Goal: Information Seeking & Learning: Find specific fact

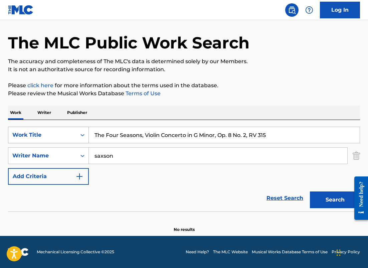
drag, startPoint x: 281, startPoint y: 138, endPoint x: 65, endPoint y: 131, distance: 216.3
click at [65, 131] on div "SearchWithCriteriafd8fa4b9-59db-4a12-acfe-880386eeec91 Work Title The Four Seas…" at bounding box center [184, 134] width 352 height 17
paste input "Piano Concerto No.21 In C, K.467"
drag, startPoint x: 152, startPoint y: 135, endPoint x: 225, endPoint y: 135, distance: 72.4
click at [223, 135] on input "Piano Concerto No.21 In C, K.467" at bounding box center [224, 135] width 271 height 16
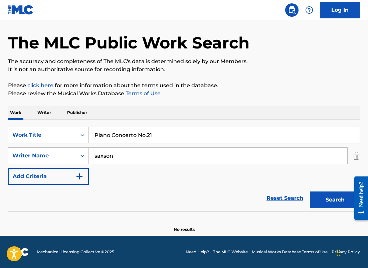
type input "Piano Concerto No.21"
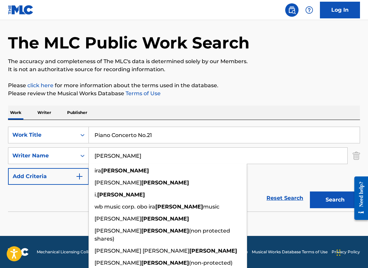
type input "[PERSON_NAME]"
click at [310, 191] on button "Search" at bounding box center [335, 199] width 50 height 17
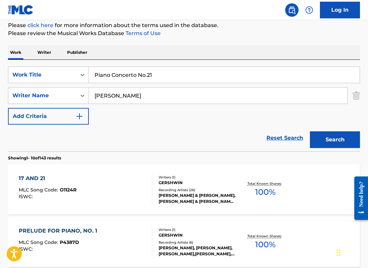
scroll to position [81, 0]
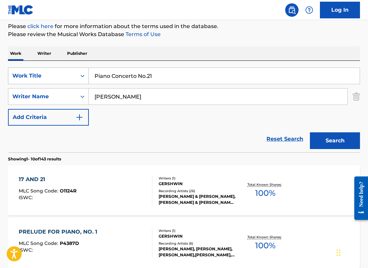
drag, startPoint x: 159, startPoint y: 76, endPoint x: 68, endPoint y: 67, distance: 91.5
click at [68, 70] on div "SearchWithCriteriafd8fa4b9-59db-4a12-acfe-880386eeec91 Work Title Piano Concert…" at bounding box center [184, 75] width 352 height 17
paste input "Symphony No. 5 in C Minor, Op. 67"
type input "Symphony No. 5 in C Minor, Op. 67"
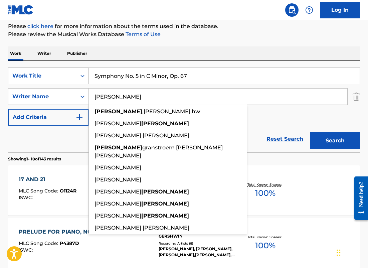
type input "[PERSON_NAME]"
click at [310, 132] on button "Search" at bounding box center [335, 140] width 50 height 17
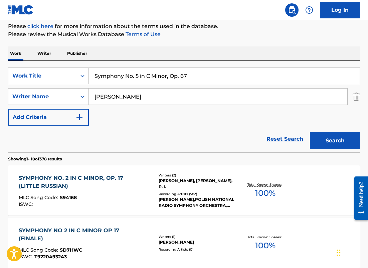
drag, startPoint x: 167, startPoint y: 76, endPoint x: 209, endPoint y: 74, distance: 41.7
click at [208, 75] on input "Symphony No. 5 in C Minor, Op. 67" at bounding box center [224, 76] width 271 height 16
type input "Symphony No. 5 in C Minor"
click at [310, 132] on button "Search" at bounding box center [335, 140] width 50 height 17
